Goal: Book appointment/travel/reservation

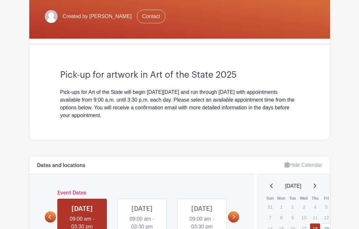
scroll to position [132, 0]
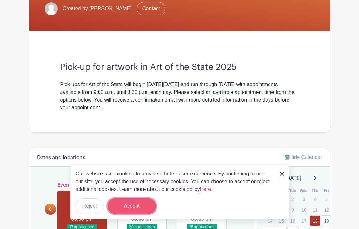
click at [145, 204] on button "Accept" at bounding box center [132, 205] width 48 height 15
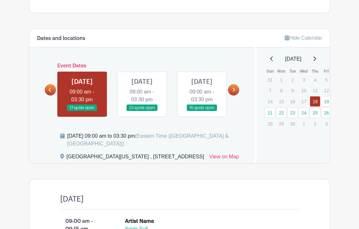
scroll to position [251, 0]
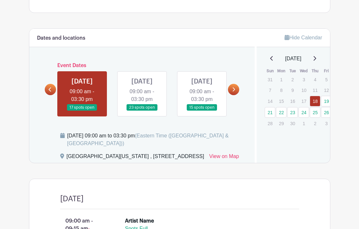
click at [238, 92] on link at bounding box center [233, 89] width 11 height 11
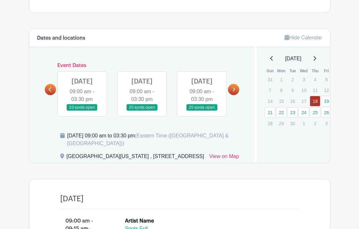
click at [238, 92] on link at bounding box center [233, 89] width 11 height 11
click at [316, 57] on icon at bounding box center [314, 58] width 3 height 5
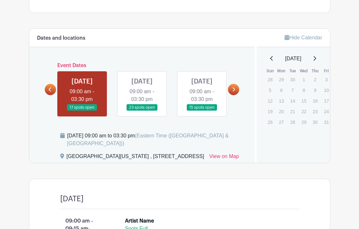
click at [270, 58] on icon at bounding box center [271, 58] width 3 height 5
click at [49, 92] on icon at bounding box center [50, 89] width 3 height 5
click at [142, 111] on link at bounding box center [142, 111] width 0 height 0
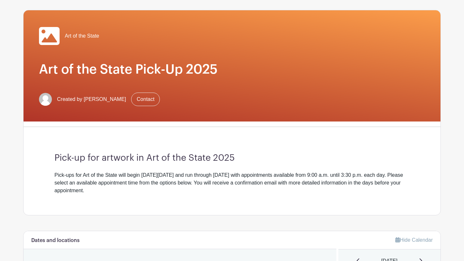
scroll to position [58, 0]
